Goal: Task Accomplishment & Management: Use online tool/utility

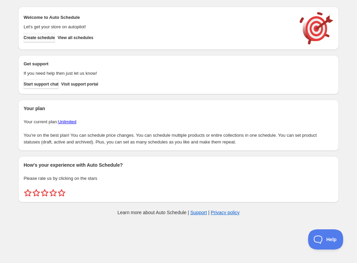
click at [37, 38] on span "Create schedule" at bounding box center [39, 37] width 31 height 5
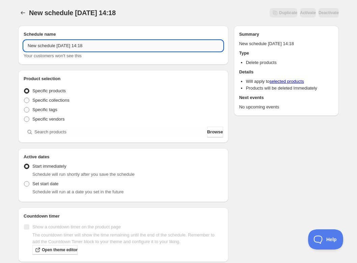
click at [63, 40] on input "New schedule Oct 10 2025 14:18" at bounding box center [123, 45] width 199 height 11
click at [64, 46] on input "New schedule Oct 10 2025 14:18" at bounding box center [123, 45] width 199 height 11
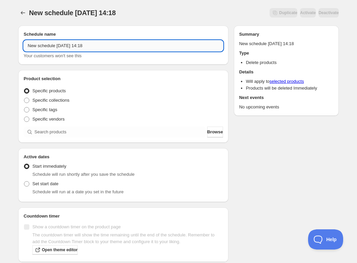
paste input "Thursday, December 4th | 6:30PM-8:30PM | Dulce De Leche Empanadas"
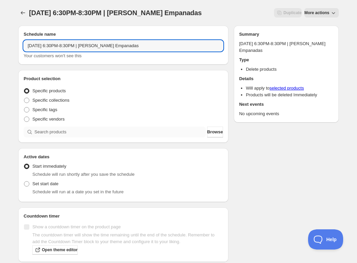
type input "Thursday, December 4th | 6:30PM-8:30PM | Dulce De Leche Empanadas"
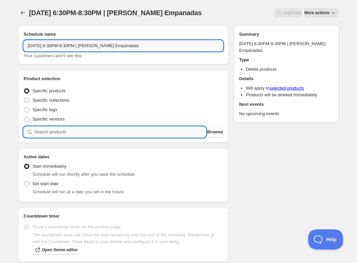
click at [100, 132] on input "search" at bounding box center [119, 132] width 171 height 11
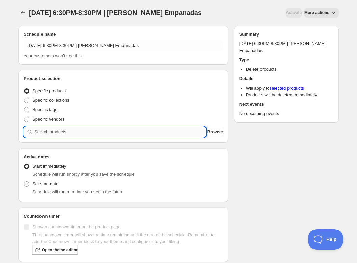
paste input "Thursday, December 4th | 6:30PM-8:30PM | Dulce De Leche Empanadas"
type input "Thursday, December 4th | 6:30PM-8:30PM | Dulce De Leche Empanadas"
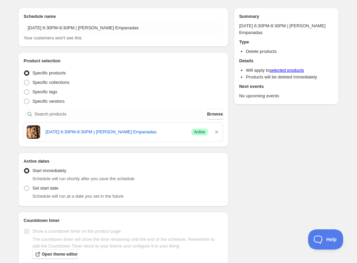
scroll to position [49, 0]
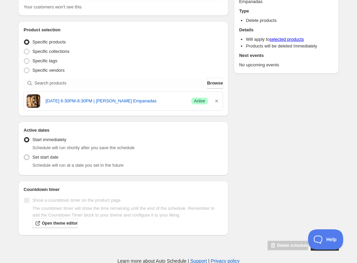
click at [41, 156] on span "Set start date" at bounding box center [45, 157] width 26 height 5
click at [24, 155] on input "Set start date" at bounding box center [24, 155] width 0 height 0
radio input "true"
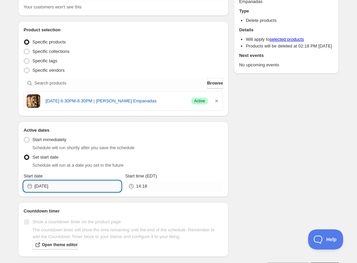
click at [70, 191] on input "2025-10-10" at bounding box center [77, 186] width 87 height 11
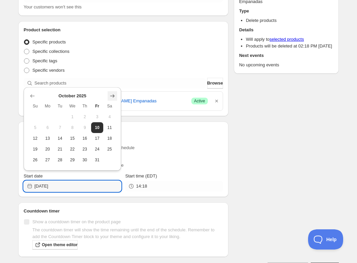
click at [108, 94] on button "Show next month, November 2025" at bounding box center [112, 95] width 9 height 9
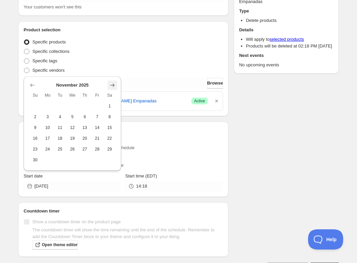
click at [114, 84] on icon "Show next month, December 2025" at bounding box center [112, 85] width 7 height 7
click at [80, 115] on button "4" at bounding box center [85, 117] width 12 height 11
type input "2025-12-04"
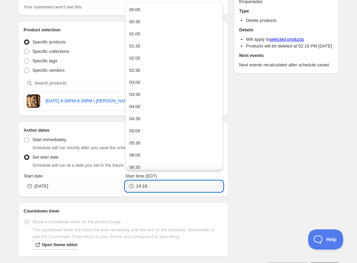
drag, startPoint x: 158, startPoint y: 185, endPoint x: 93, endPoint y: 178, distance: 65.7
click at [93, 178] on div "Start date 2025-12-04 Start time (EDT) 14:18" at bounding box center [123, 182] width 199 height 19
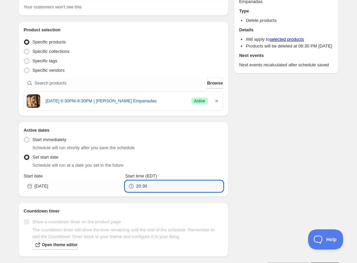
type input "20:30"
click at [305, 174] on div "Schedule name Thursday, December 4th | 6:30PM-8:30PM | Dulce De Leche Empanadas…" at bounding box center [176, 121] width 326 height 301
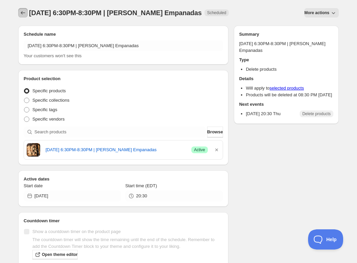
click at [21, 13] on icon "Schedules" at bounding box center [23, 12] width 4 height 3
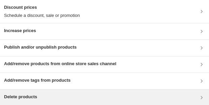
click at [57, 93] on div "Delete products" at bounding box center [104, 97] width 201 height 8
